Goal: Communication & Community: Answer question/provide support

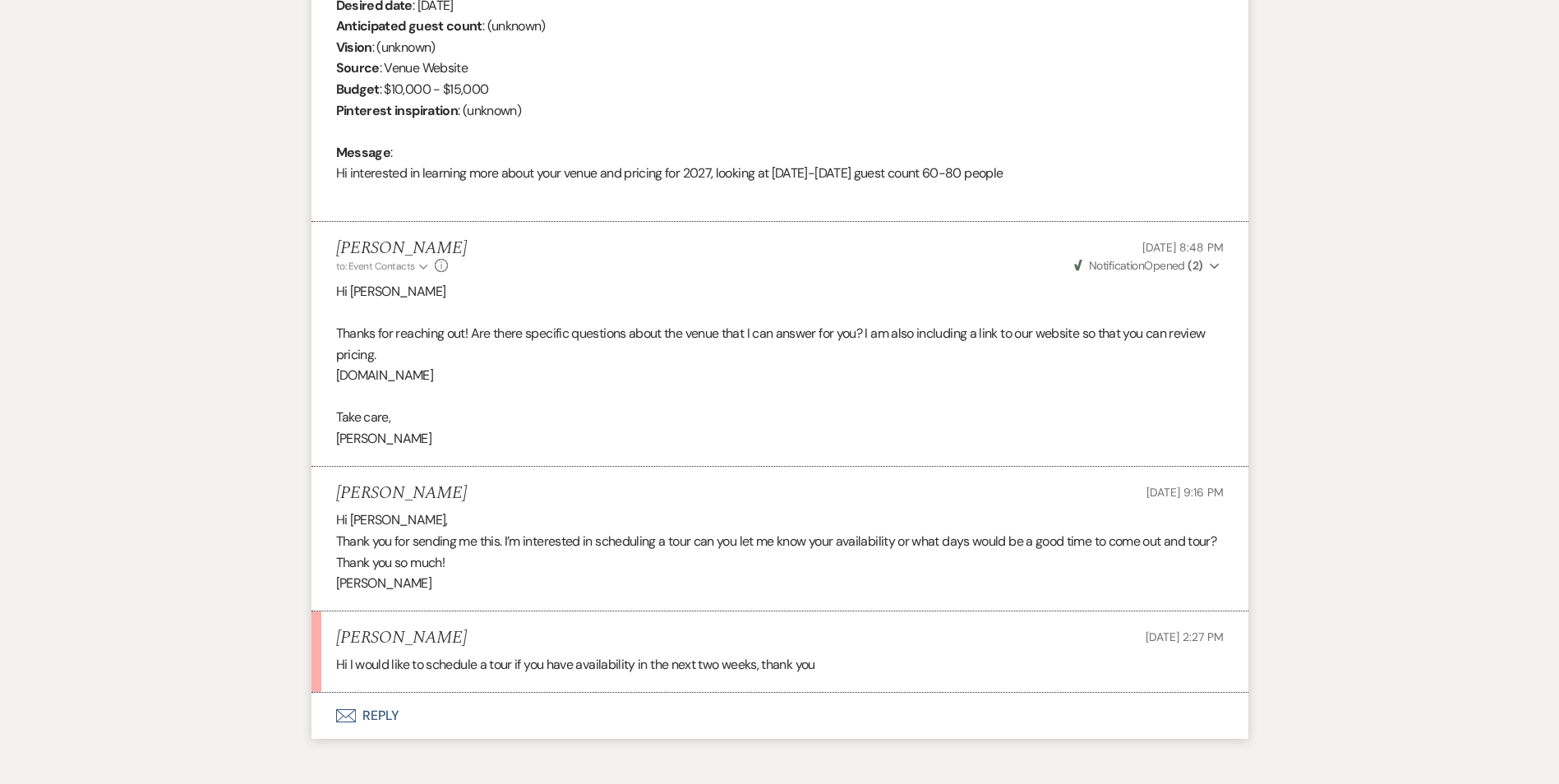
scroll to position [818, 0]
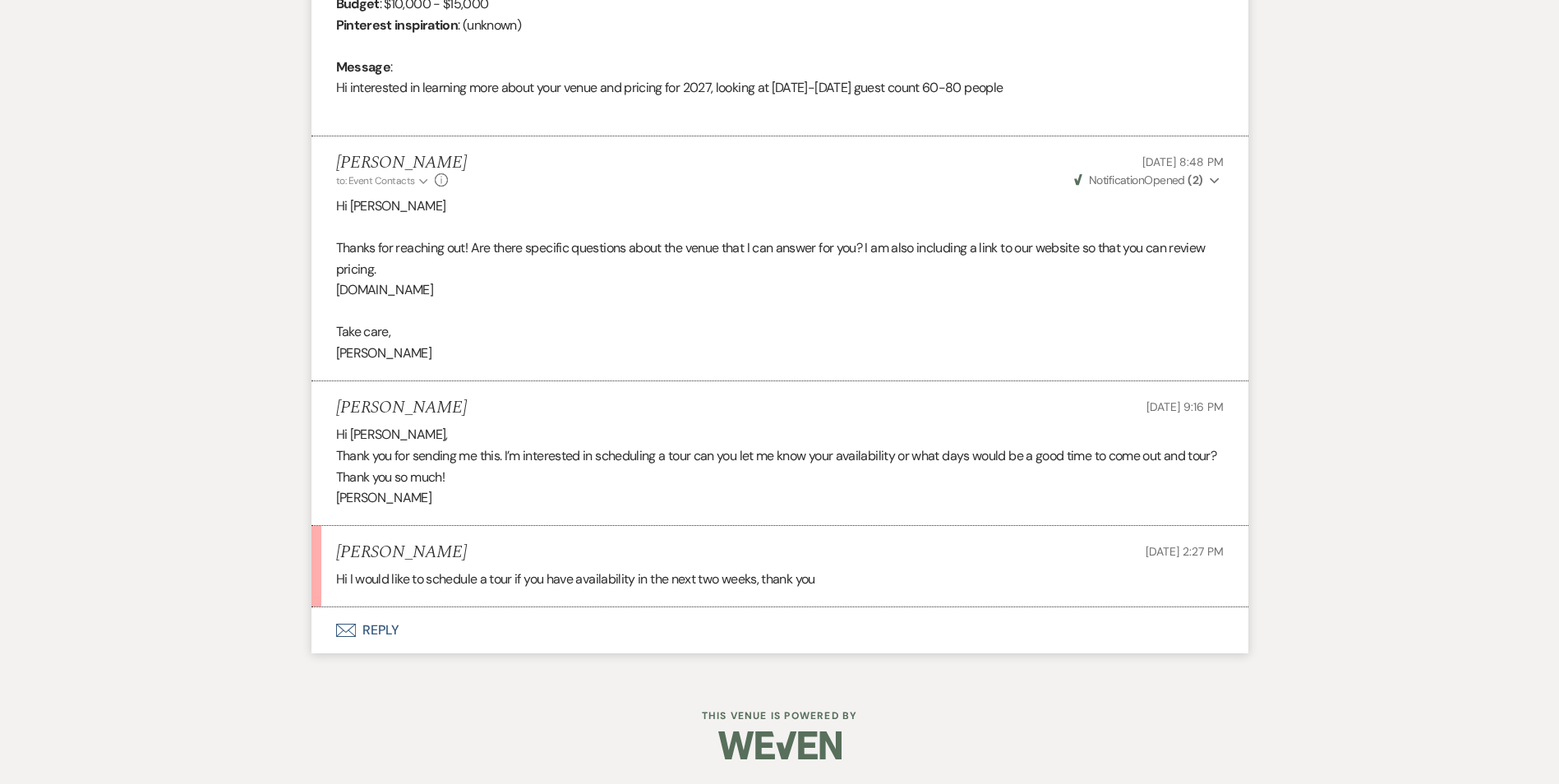
click at [386, 639] on button "Envelope Reply" at bounding box center [780, 629] width 936 height 46
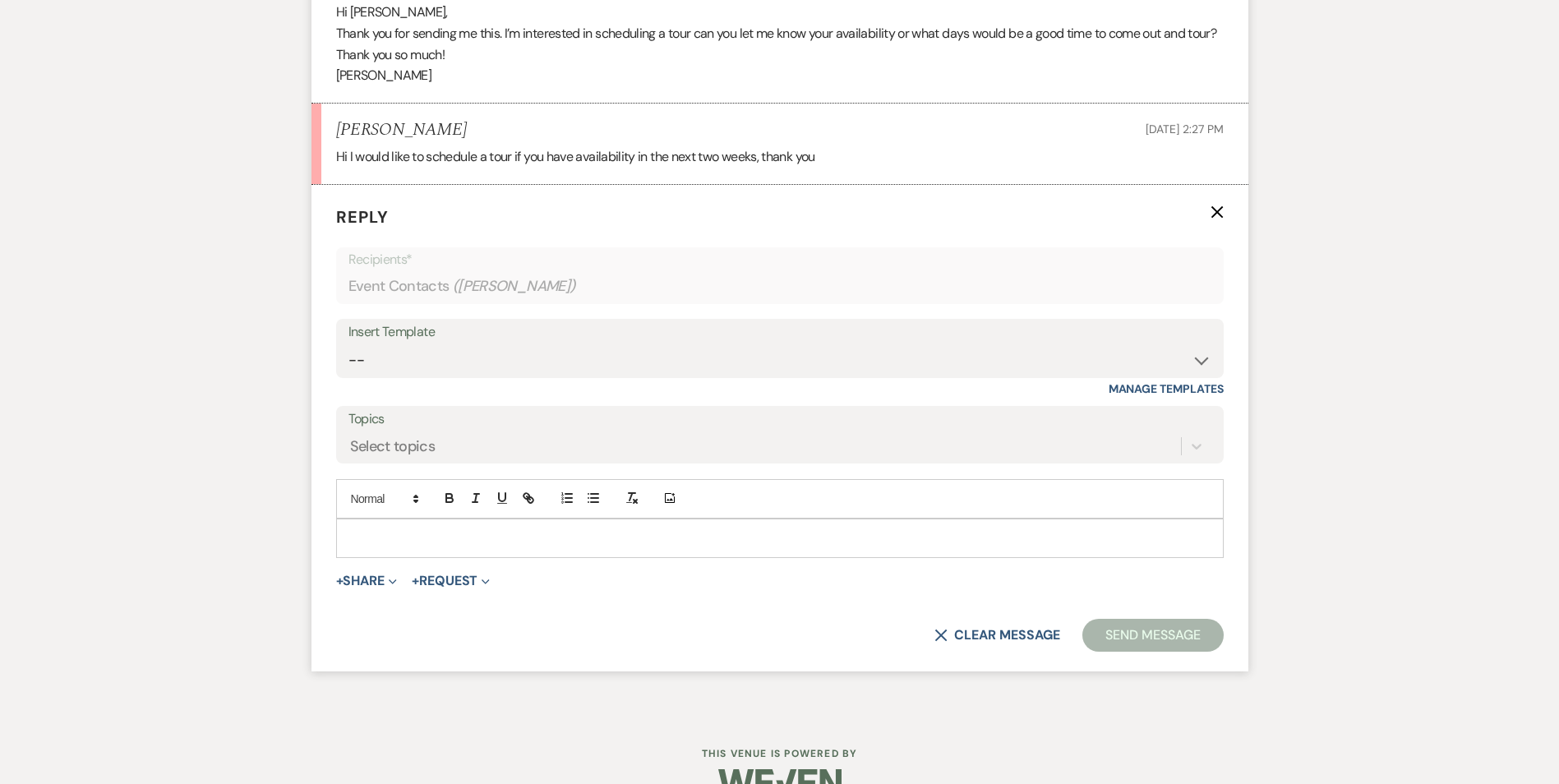
scroll to position [1278, 0]
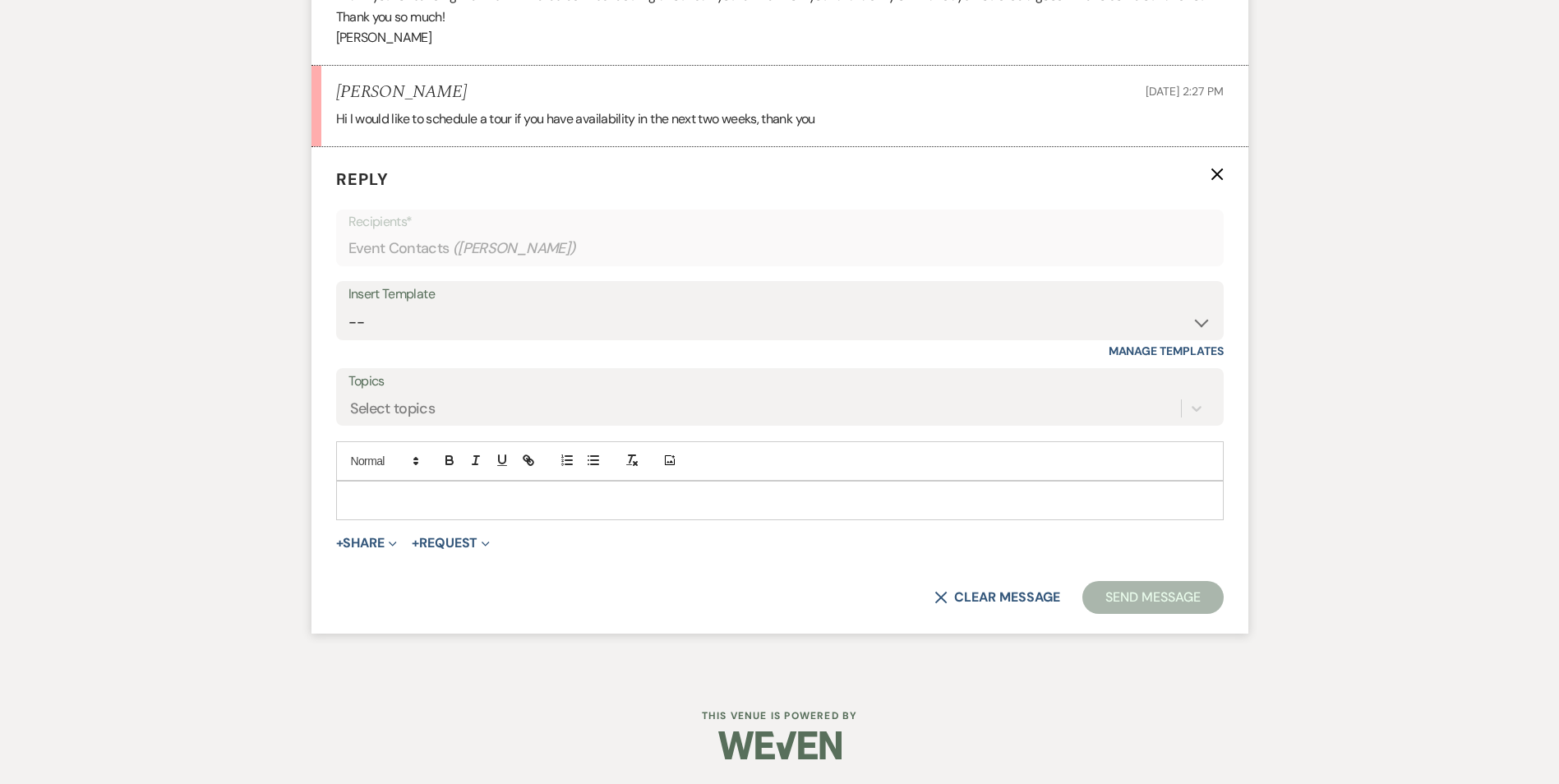
click at [500, 488] on div at bounding box center [780, 500] width 886 height 38
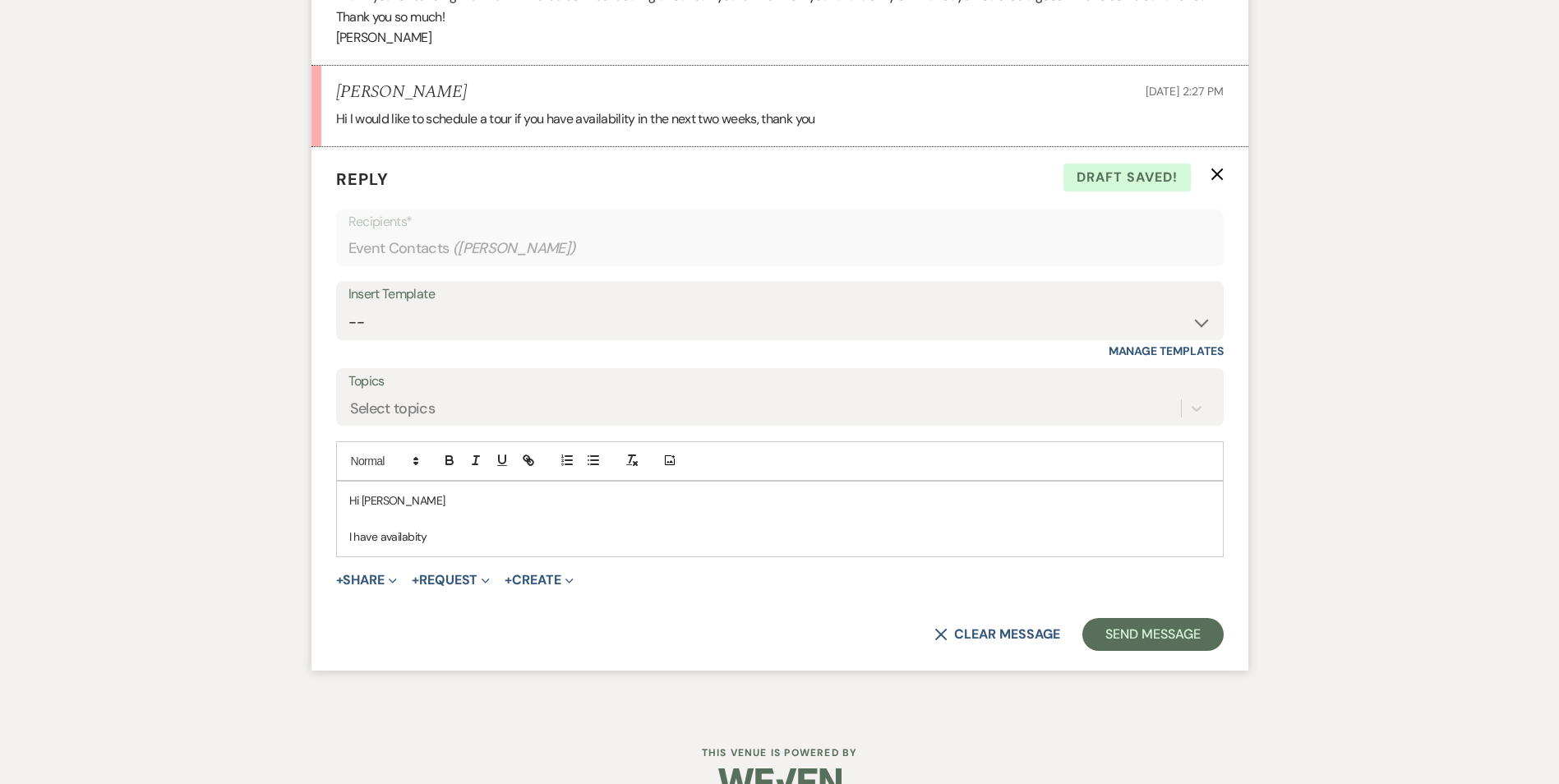
drag, startPoint x: 371, startPoint y: 550, endPoint x: 700, endPoint y: 519, distance: 330.5
click at [716, 511] on p at bounding box center [780, 518] width 861 height 19
drag, startPoint x: 399, startPoint y: 532, endPoint x: 631, endPoint y: 562, distance: 233.9
click at [631, 562] on form "Reply X Draft saved! Recipients* Event Contacts ( [PERSON_NAME] ) Insert Templa…" at bounding box center [780, 408] width 936 height 523
click at [551, 527] on p "I have availabilty" at bounding box center [780, 536] width 861 height 19
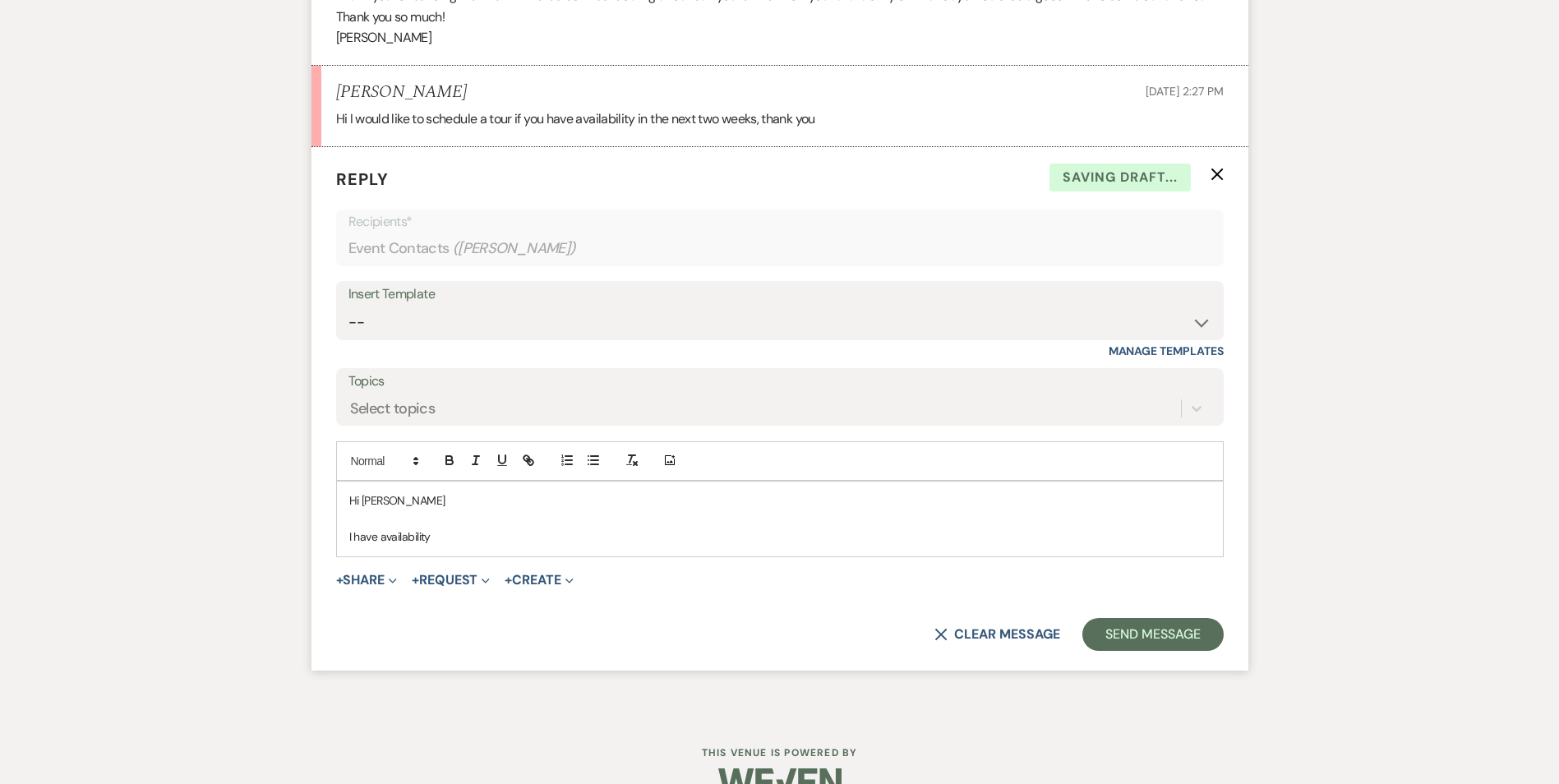
click at [458, 536] on p "I have availability" at bounding box center [780, 536] width 861 height 19
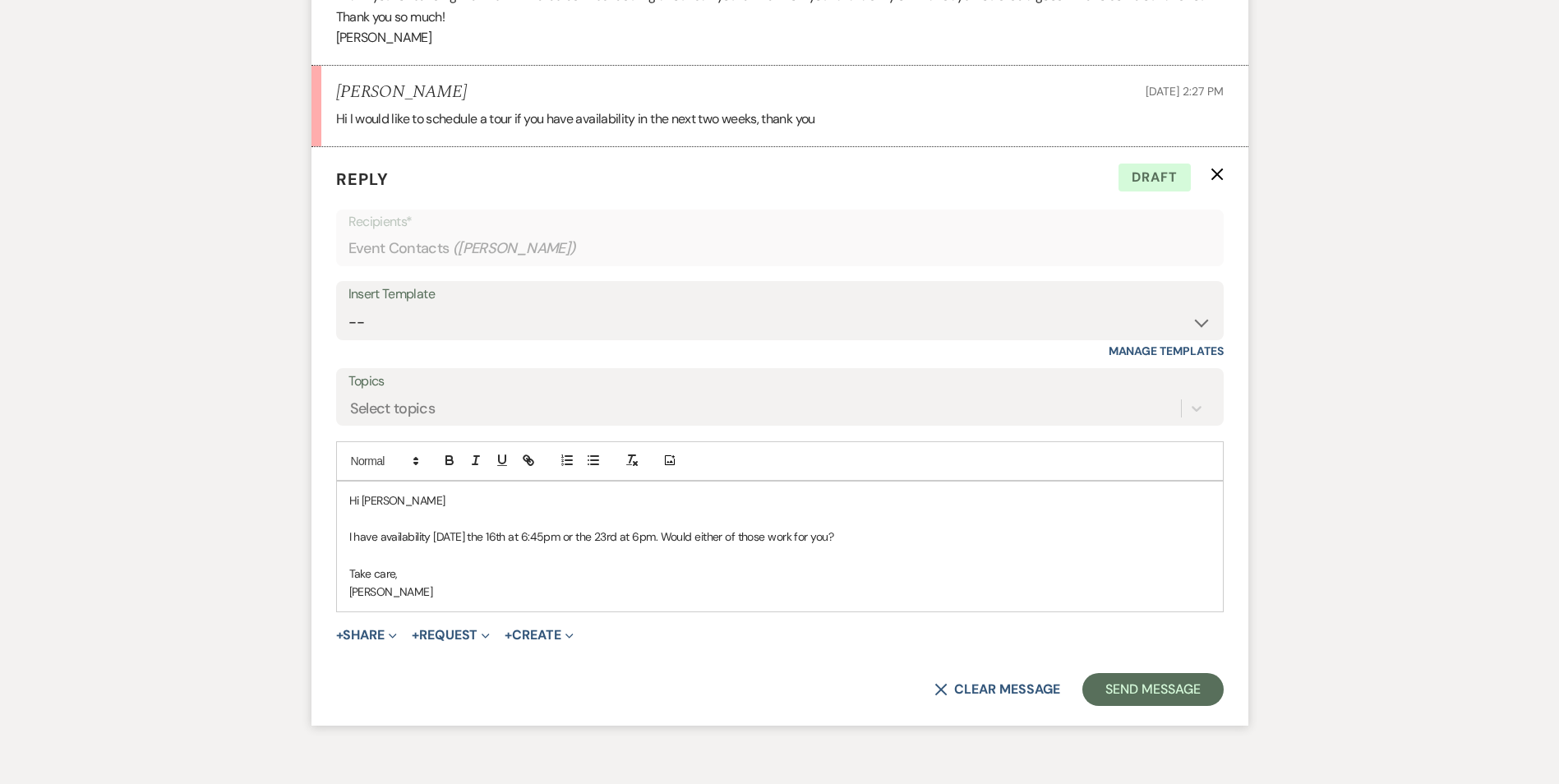
click at [731, 583] on p "[PERSON_NAME]" at bounding box center [780, 591] width 861 height 19
click at [836, 643] on div "+ Share Expand Doc Upload Documents Add Photo Images Pref Vendors Preferred ven…" at bounding box center [780, 635] width 888 height 19
click at [1140, 676] on button "Send Message" at bounding box center [1153, 690] width 140 height 33
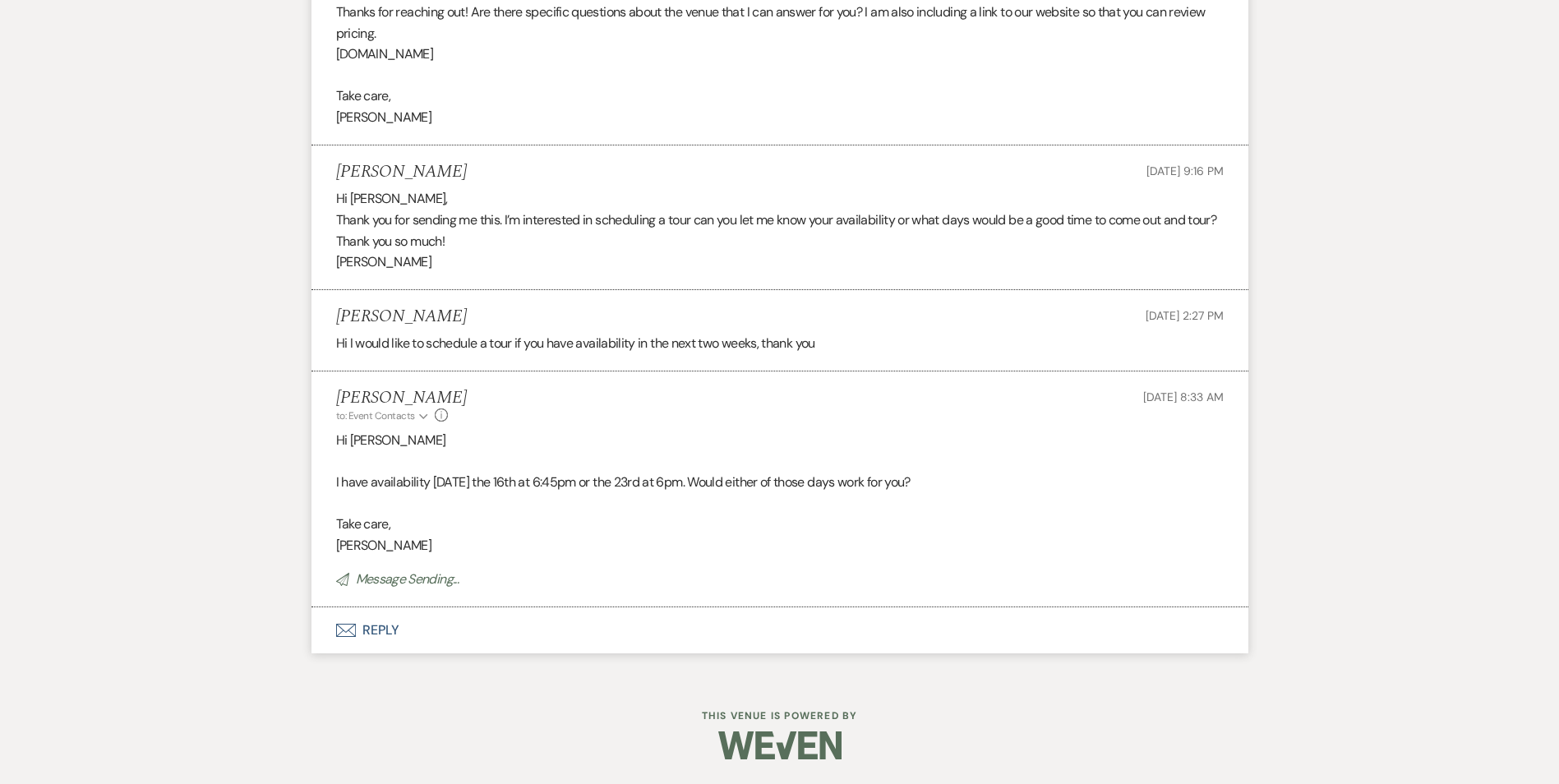
scroll to position [1020, 0]
